Goal: Task Accomplishment & Management: Complete application form

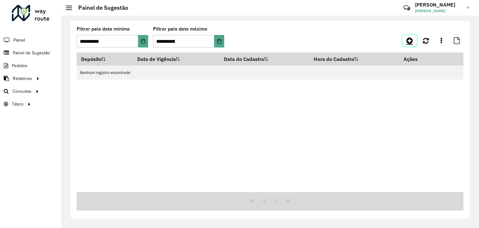
click at [403, 38] on link at bounding box center [410, 40] width 14 height 11
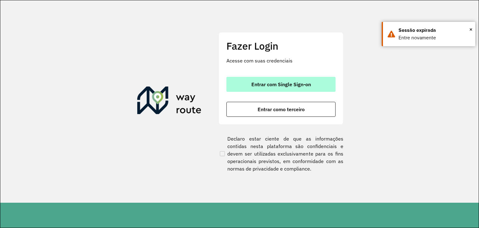
click at [268, 82] on span "Entrar com Single Sign-on" at bounding box center [282, 84] width 60 height 5
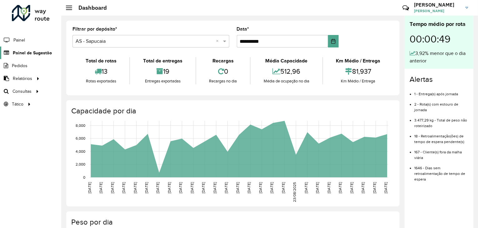
click at [47, 53] on span "Painel de Sugestão" at bounding box center [32, 53] width 39 height 7
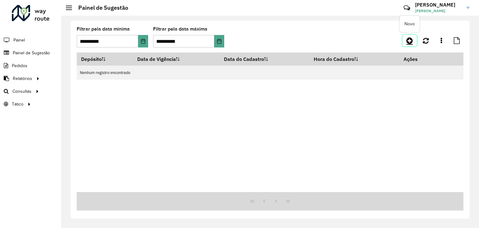
click at [405, 41] on link at bounding box center [410, 40] width 14 height 11
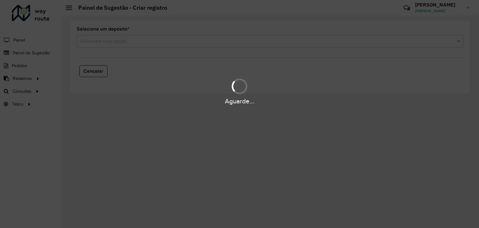
click at [185, 42] on div "Aguarde..." at bounding box center [239, 114] width 479 height 228
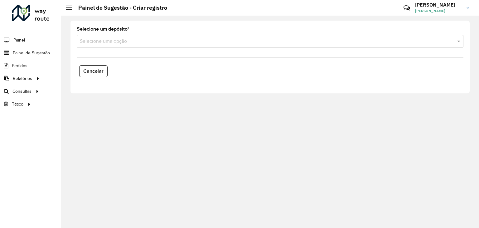
click at [184, 42] on hb-app "Aguarde... Pop-up bloqueado! Seu navegador bloqueou automáticamente a abertura …" at bounding box center [239, 114] width 479 height 228
click at [172, 47] on div "Selecione uma opção" at bounding box center [270, 41] width 387 height 12
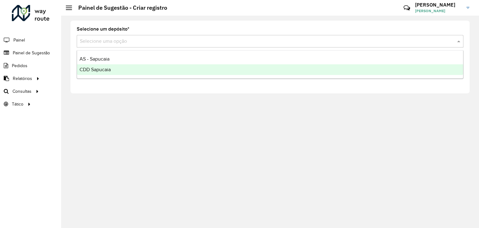
click at [137, 66] on div "CDD Sapucaia" at bounding box center [270, 69] width 386 height 11
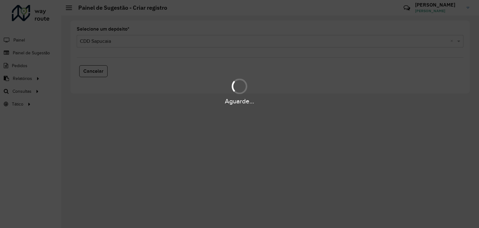
click at [145, 45] on div "Aguarde..." at bounding box center [239, 114] width 479 height 228
click at [143, 46] on div "Aguarde..." at bounding box center [239, 114] width 479 height 228
click at [139, 46] on div "Aguarde..." at bounding box center [239, 114] width 479 height 228
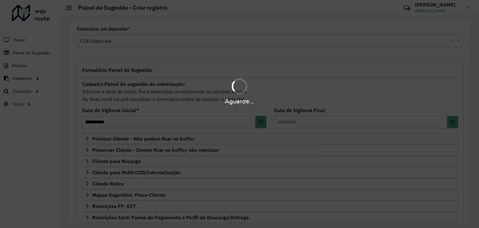
click at [131, 45] on div "Aguarde..." at bounding box center [239, 114] width 479 height 228
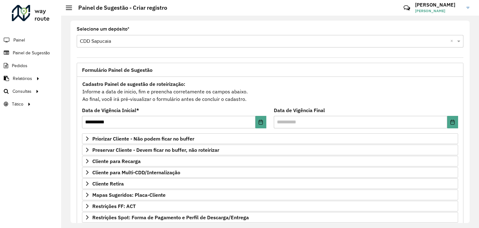
click at [119, 41] on input "text" at bounding box center [264, 41] width 368 height 7
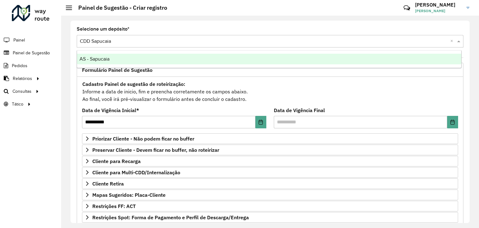
click at [109, 59] on span "AS - Sapucaia" at bounding box center [95, 58] width 30 height 5
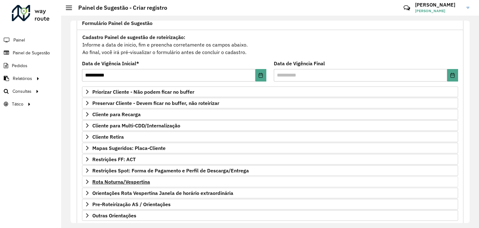
scroll to position [81, 0]
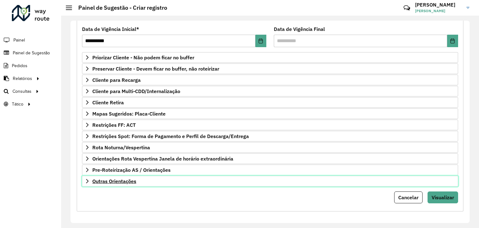
click at [143, 183] on link "Outras Orientações" at bounding box center [270, 181] width 376 height 11
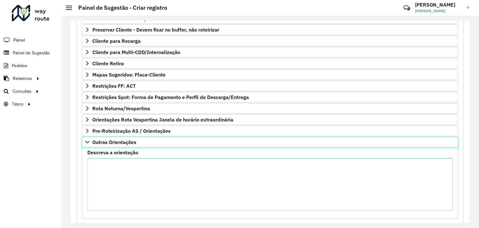
scroll to position [153, 0]
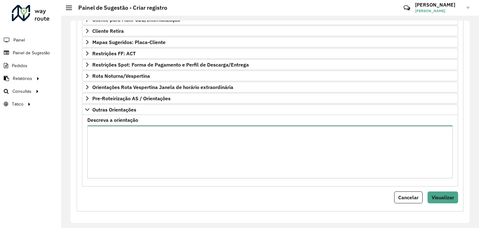
click at [162, 136] on textarea "Descreva a orientação" at bounding box center [270, 151] width 366 height 53
paste textarea "**********"
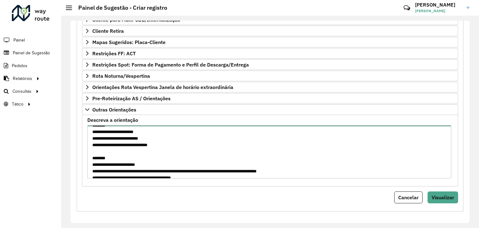
scroll to position [0, 0]
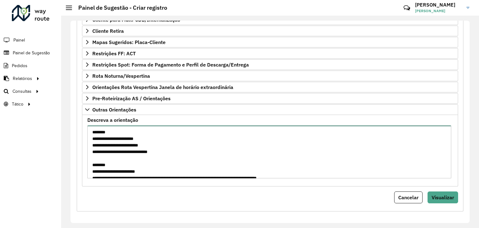
click at [194, 152] on textarea "**********" at bounding box center [269, 151] width 364 height 53
type textarea "**********"
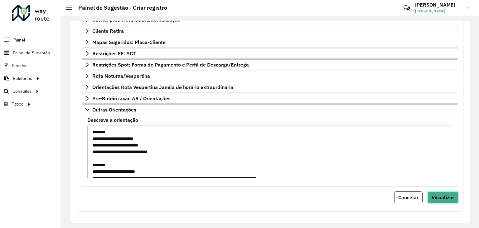
click at [450, 194] on span "Visualizar" at bounding box center [443, 197] width 22 height 6
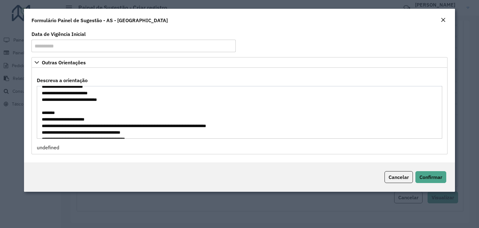
scroll to position [31, 0]
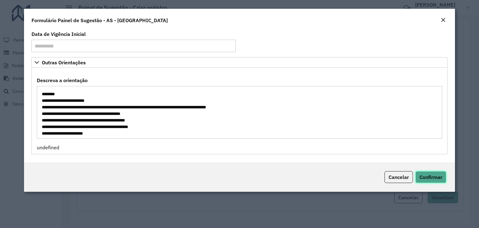
click at [426, 178] on span "Confirmar" at bounding box center [431, 177] width 23 height 6
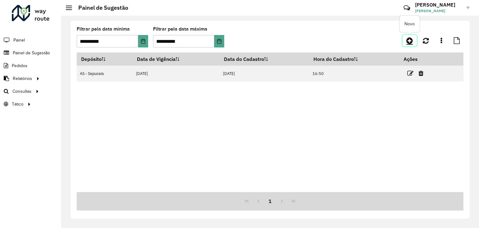
click at [410, 39] on icon at bounding box center [410, 40] width 7 height 7
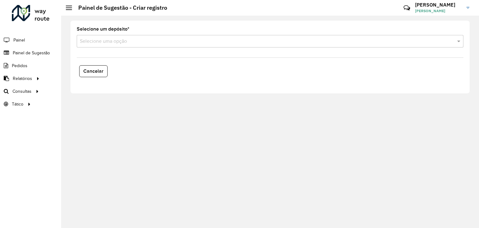
click at [194, 46] on div "Selecione uma opção" at bounding box center [270, 41] width 387 height 12
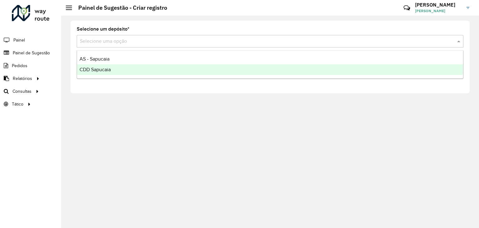
click at [153, 66] on div "CDD Sapucaia" at bounding box center [270, 69] width 386 height 11
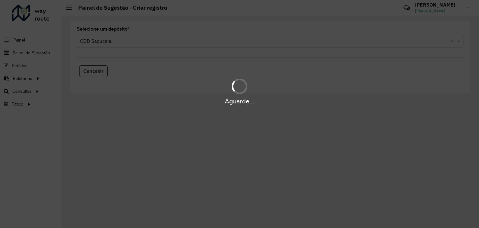
click at [125, 42] on div "Aguarde..." at bounding box center [239, 114] width 479 height 228
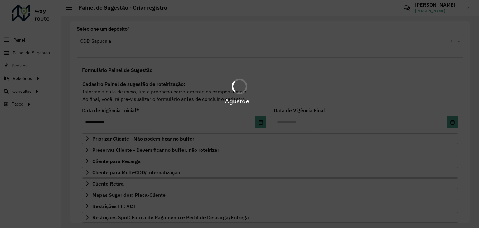
click at [129, 42] on div "Aguarde..." at bounding box center [239, 114] width 479 height 228
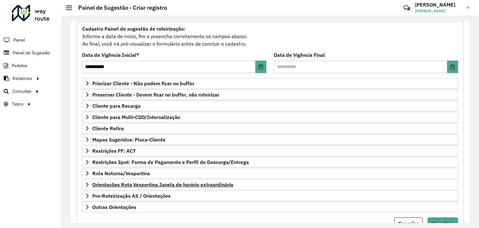
scroll to position [81, 0]
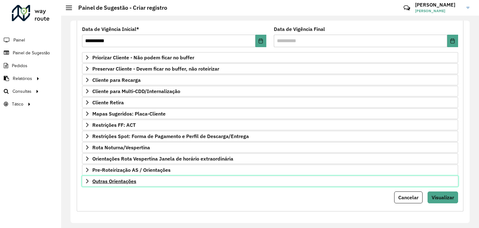
click at [146, 184] on link "Outras Orientações" at bounding box center [270, 181] width 376 height 11
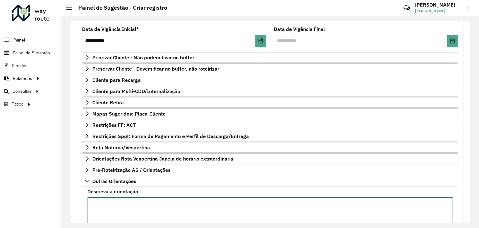
click at [136, 197] on textarea "Descreva a orientação" at bounding box center [270, 223] width 366 height 53
click at [153, 201] on textarea "**********" at bounding box center [270, 223] width 366 height 53
click at [317, 208] on textarea "**********" at bounding box center [270, 223] width 366 height 53
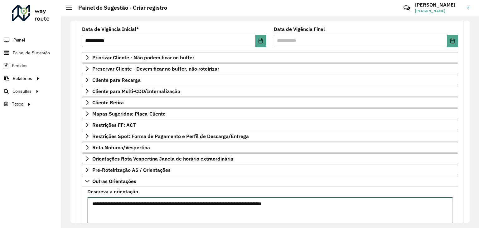
scroll to position [153, 0]
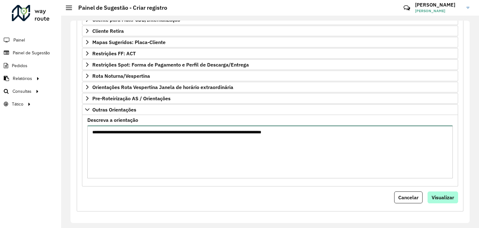
type textarea "**********"
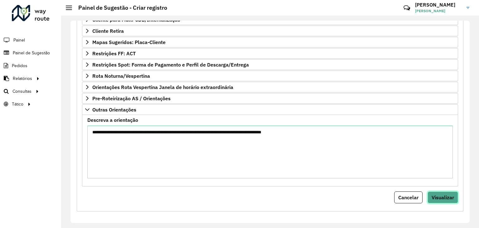
click at [450, 196] on span "Visualizar" at bounding box center [443, 197] width 22 height 6
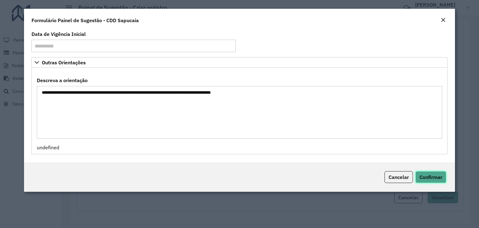
click at [431, 173] on button "Confirmar" at bounding box center [431, 177] width 31 height 12
